Goal: Transaction & Acquisition: Purchase product/service

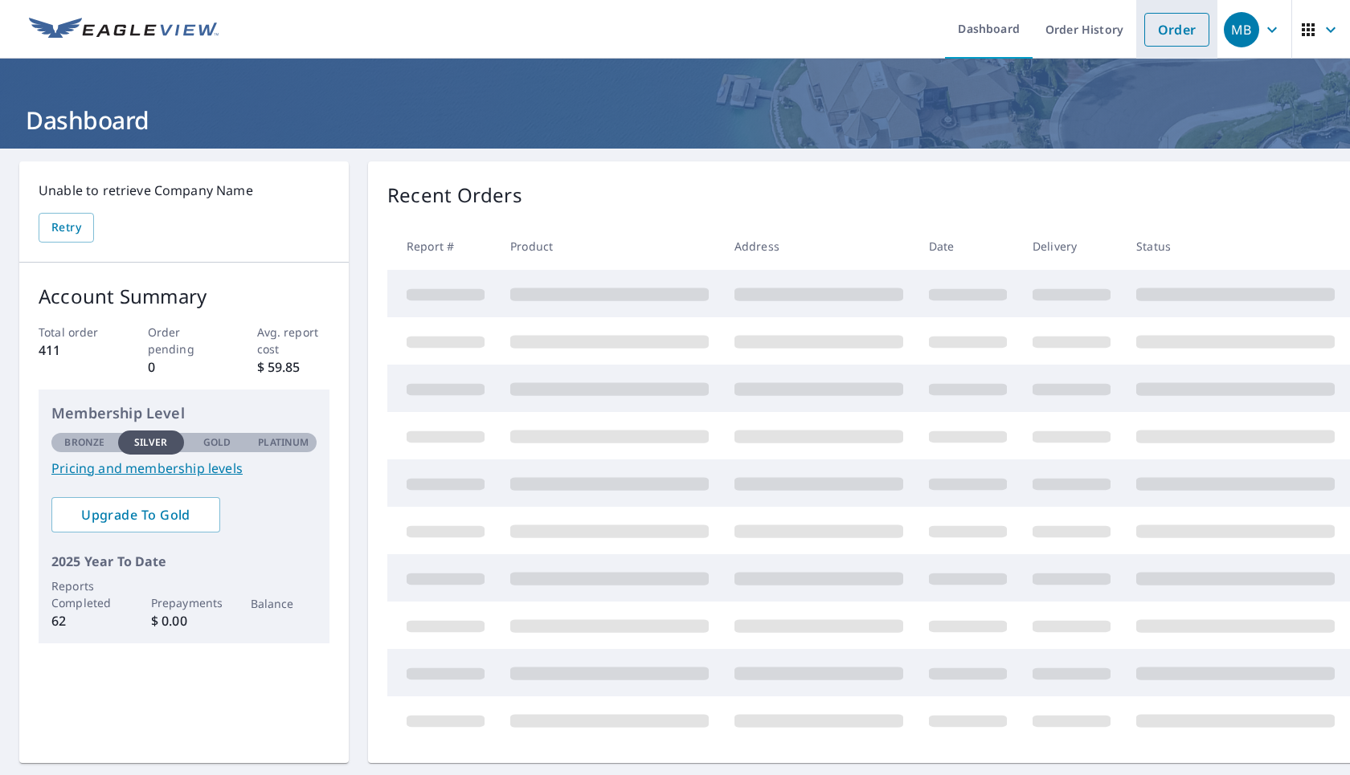
click at [1193, 23] on link "Order" at bounding box center [1176, 30] width 65 height 34
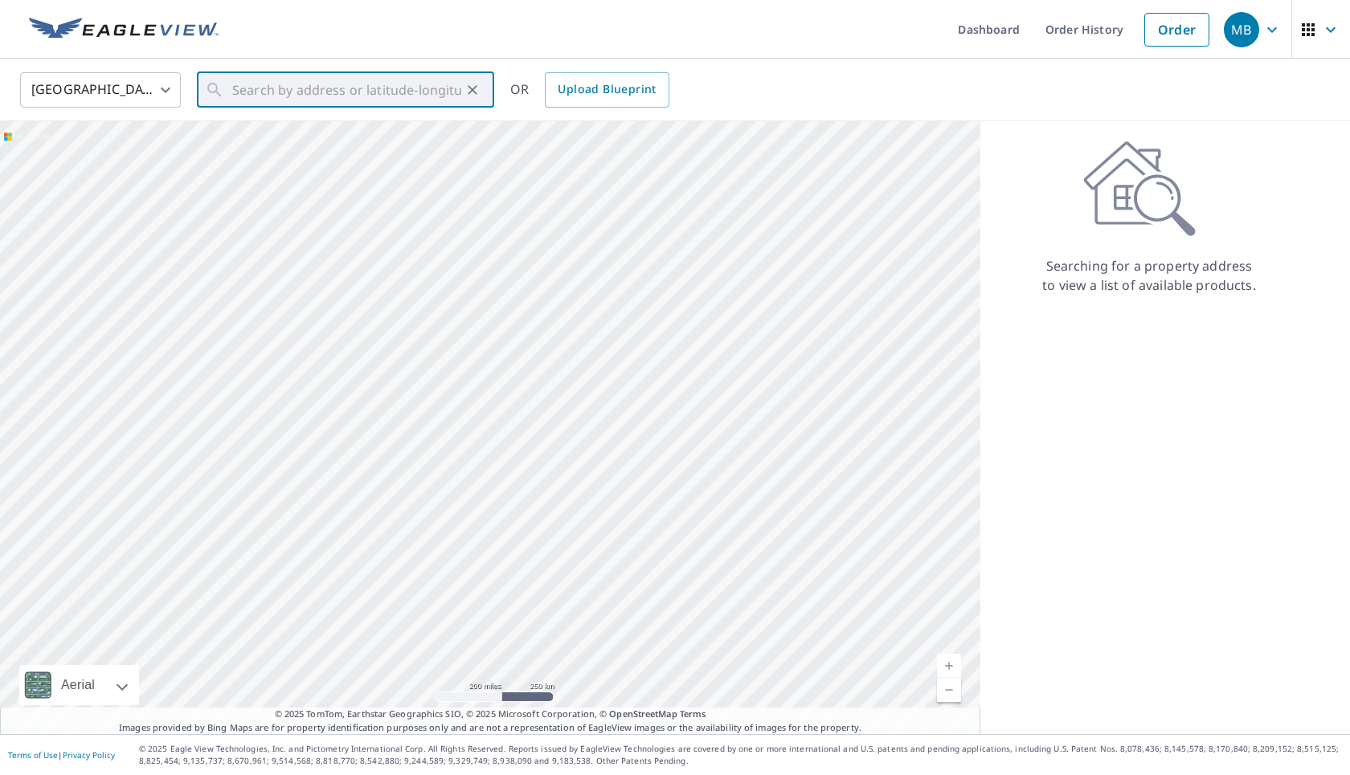
click at [406, 88] on input "text" at bounding box center [346, 90] width 229 height 45
click at [316, 158] on p "[GEOGRAPHIC_DATA]" at bounding box center [355, 154] width 252 height 16
type input "[STREET_ADDRESS]"
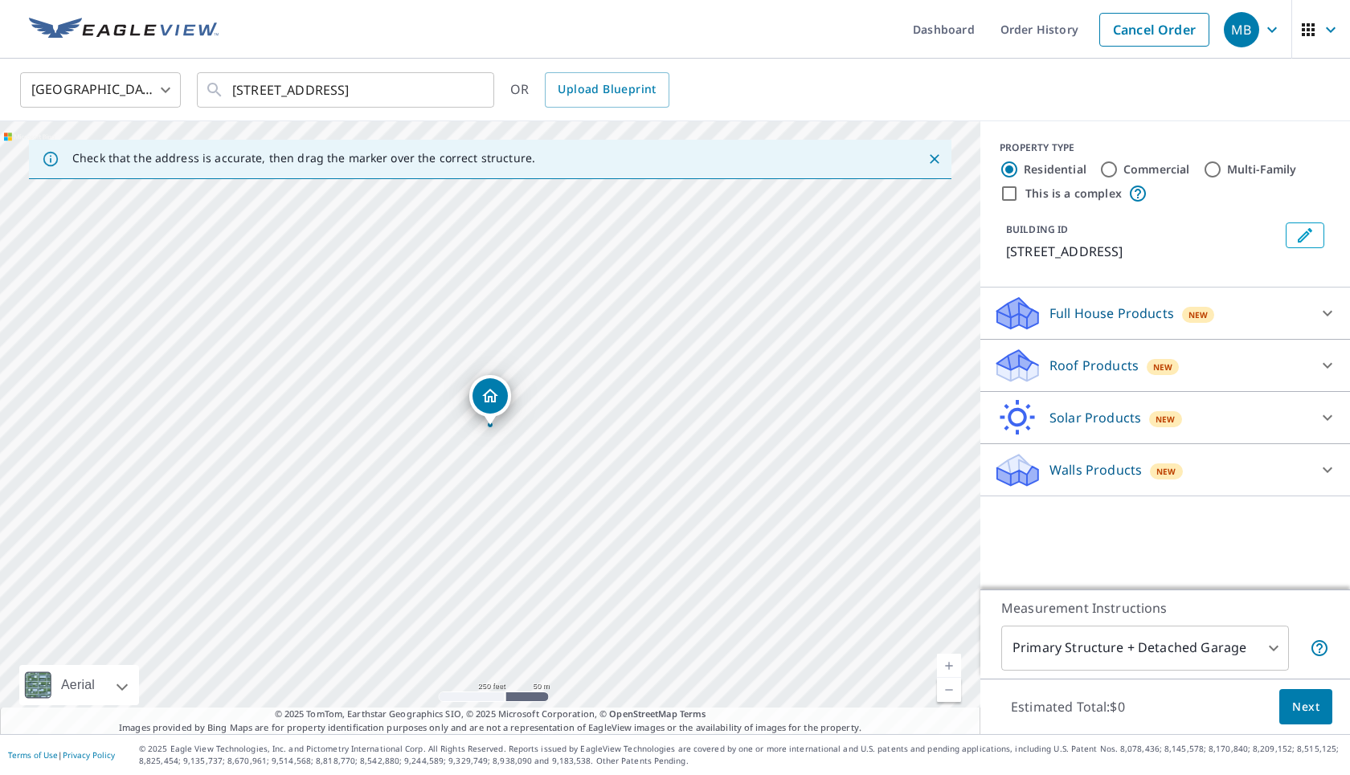
click at [944, 659] on link "Current Level 17, Zoom In" at bounding box center [949, 666] width 24 height 24
click at [944, 659] on link "Current Level 18, Zoom In" at bounding box center [949, 666] width 24 height 24
click at [944, 659] on link "Current Level 18.81378119121704, Zoom In Disabled" at bounding box center [949, 666] width 24 height 24
click at [1111, 364] on p "Roof Products" at bounding box center [1094, 365] width 89 height 19
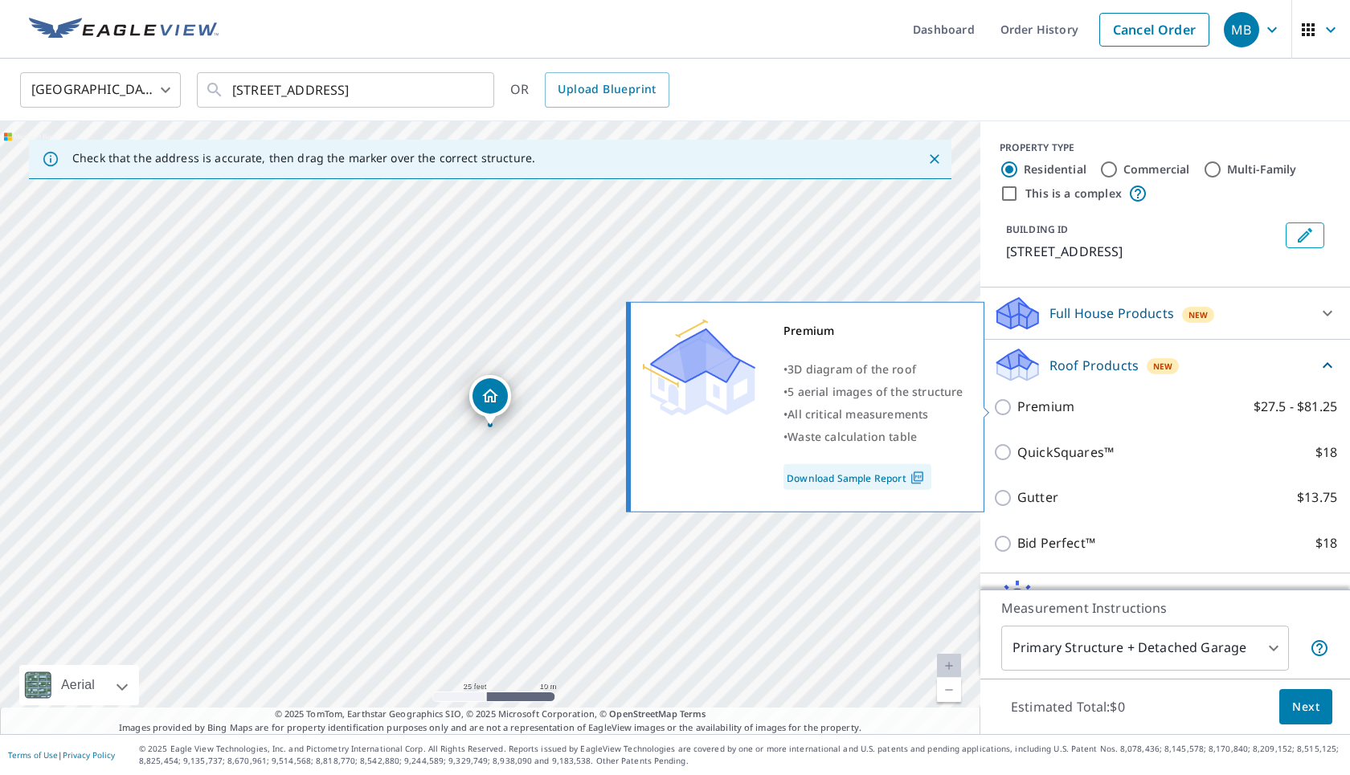
click at [1039, 410] on p "Premium" at bounding box center [1045, 407] width 57 height 20
click at [1017, 410] on input "Premium $27.5 - $81.25" at bounding box center [1005, 407] width 24 height 19
checkbox input "true"
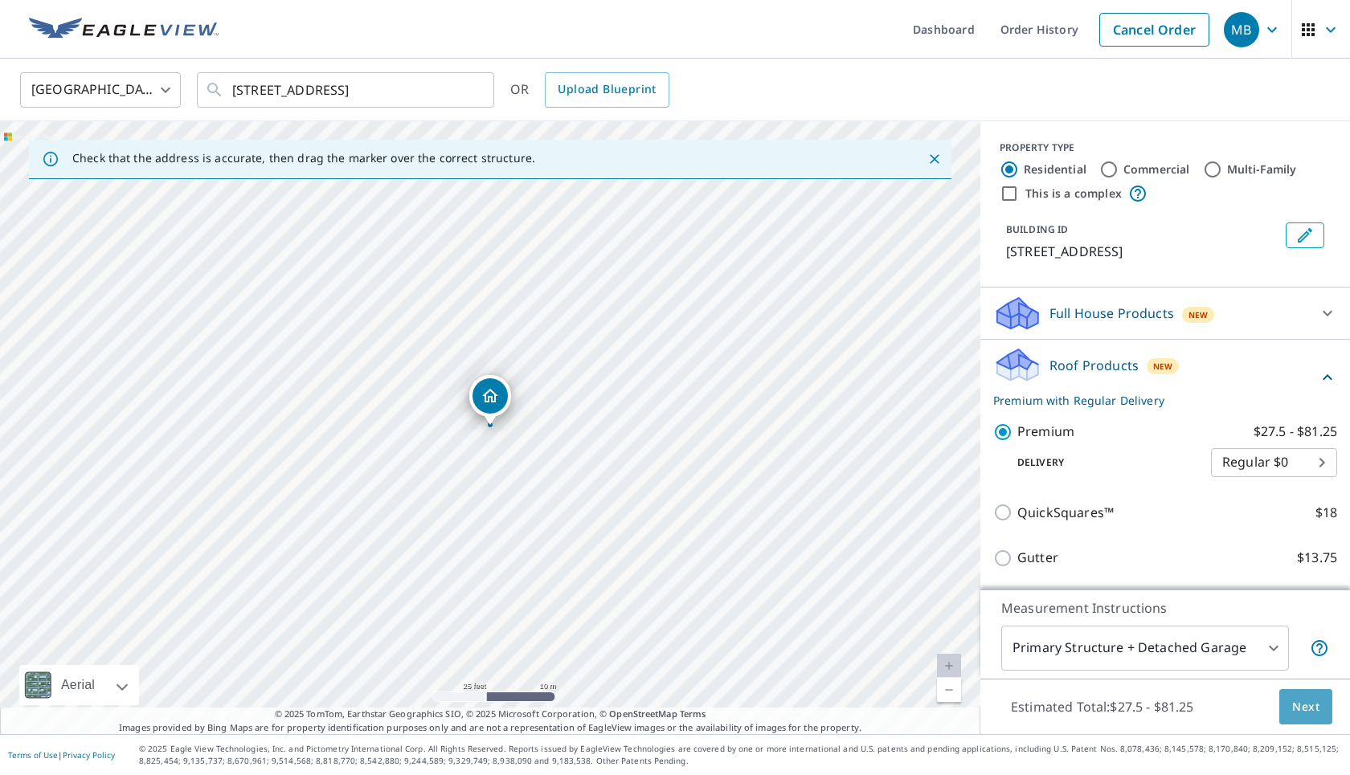
click at [1307, 706] on span "Next" at bounding box center [1305, 708] width 27 height 20
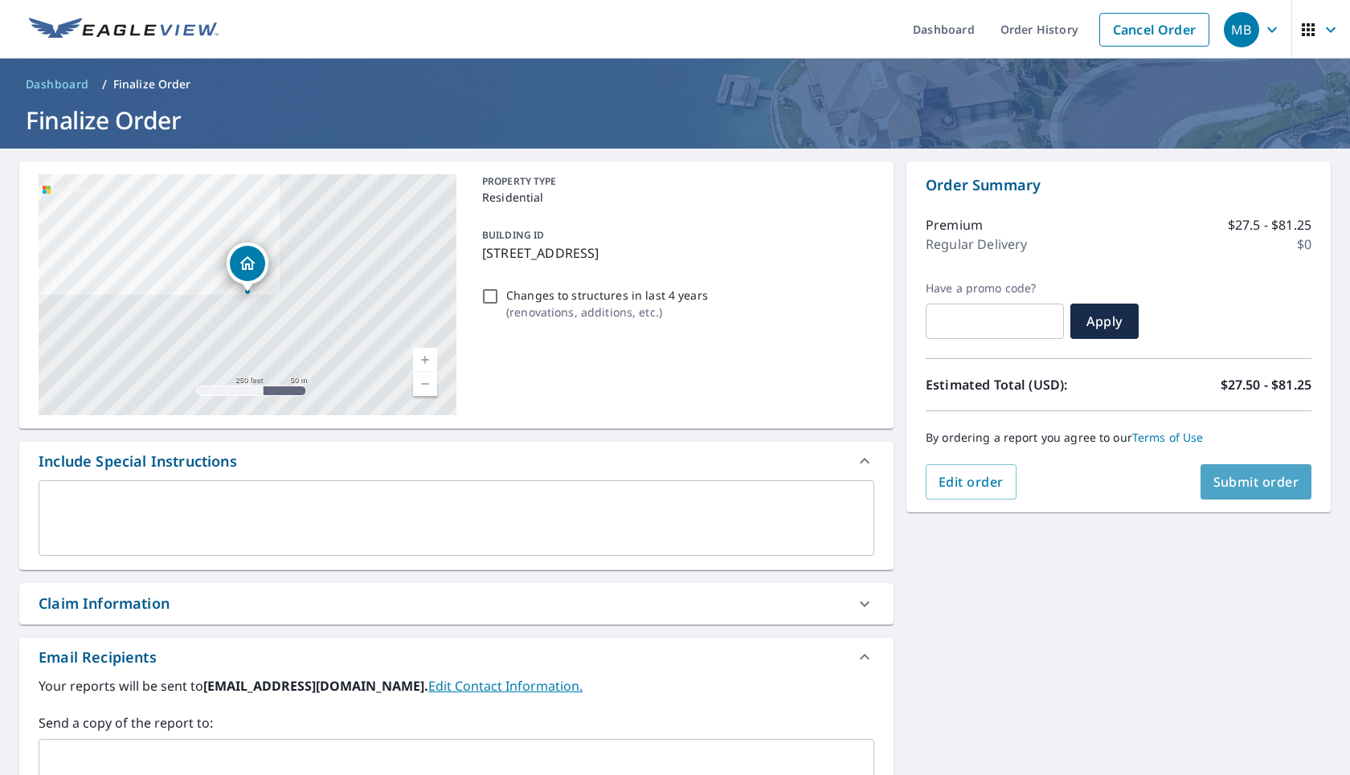
click at [1259, 486] on span "Submit order" at bounding box center [1256, 482] width 86 height 18
